Goal: Book appointment/travel/reservation

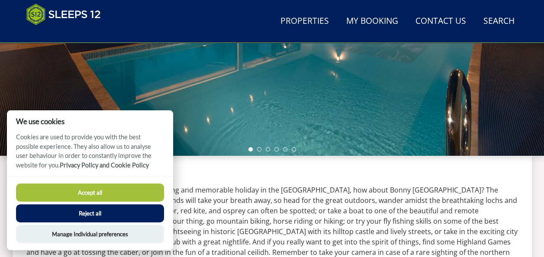
scroll to position [311, 0]
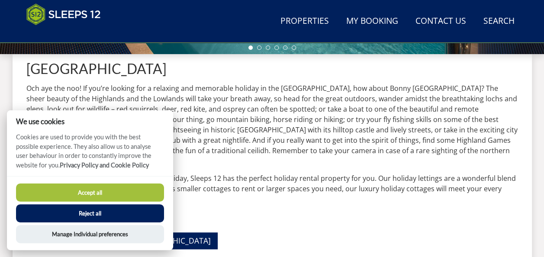
click at [88, 190] on button "Accept all" at bounding box center [90, 193] width 148 height 18
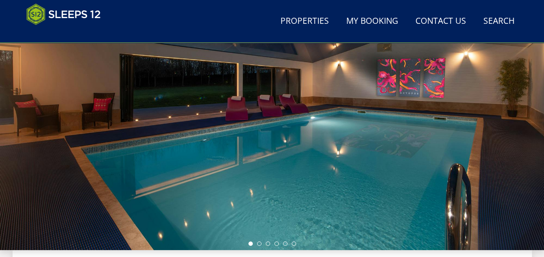
scroll to position [70, 0]
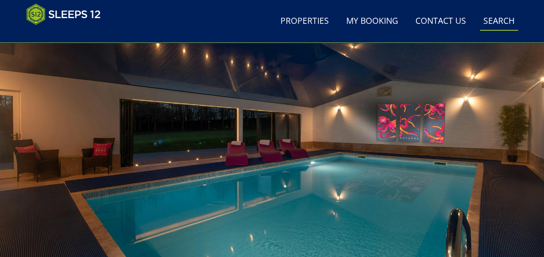
click at [494, 23] on link "Search Check Availability" at bounding box center [499, 21] width 38 height 19
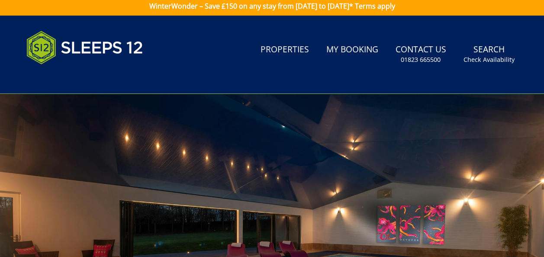
scroll to position [0, 0]
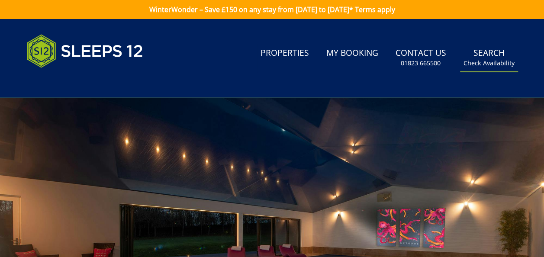
click at [488, 56] on link "Search Check Availability" at bounding box center [489, 58] width 58 height 28
click at [492, 67] on small "Check Availability" at bounding box center [489, 63] width 51 height 9
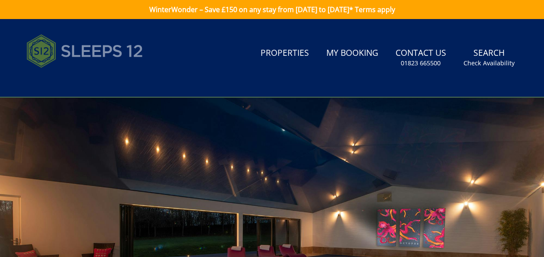
click at [91, 48] on img at bounding box center [84, 50] width 117 height 43
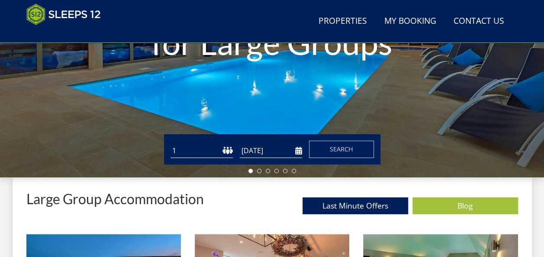
scroll to position [205, 0]
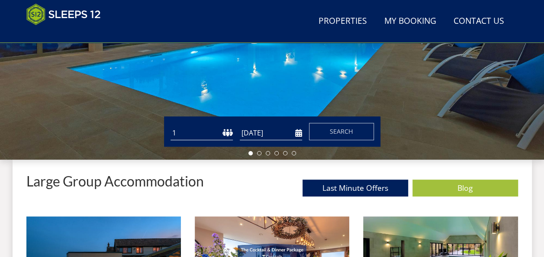
click at [195, 131] on select "1 2 3 4 5 6 7 8 9 10 11 12 13 14 15 16 17 18 19 20 21 22 23 24 25 26 27 28 29 3…" at bounding box center [202, 133] width 62 height 14
select select "12"
click at [171, 126] on select "1 2 3 4 5 6 7 8 9 10 11 12 13 14 15 16 17 18 19 20 21 22 23 24 25 26 27 28 29 3…" at bounding box center [202, 133] width 62 height 14
click at [300, 134] on input "[DATE]" at bounding box center [271, 133] width 62 height 14
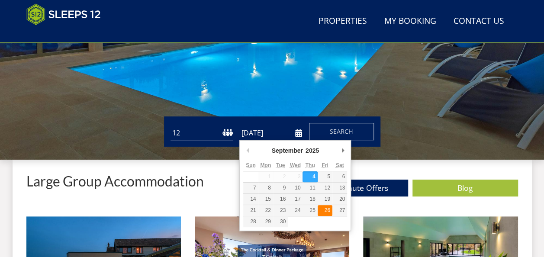
type input "26/09/2025"
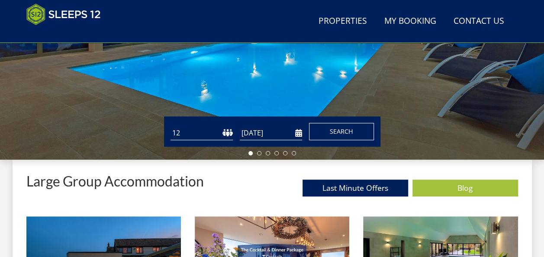
click at [345, 135] on span "Search" at bounding box center [341, 131] width 23 height 8
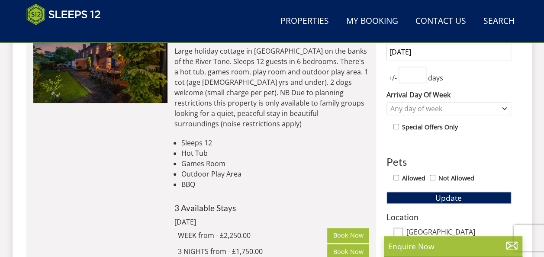
scroll to position [397, 0]
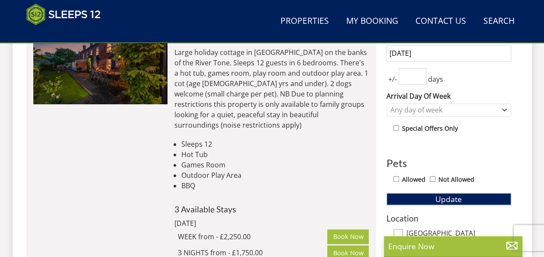
select select "12"
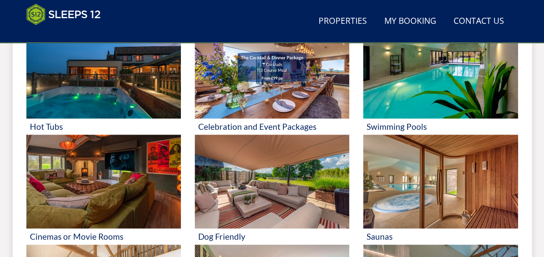
scroll to position [205, 0]
